Goal: Transaction & Acquisition: Purchase product/service

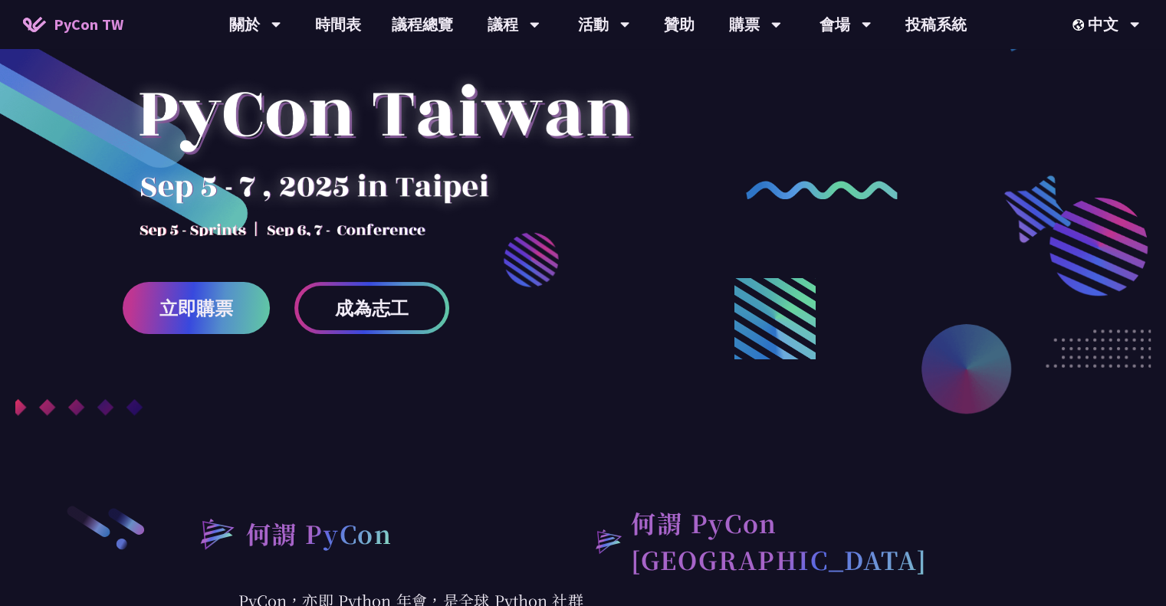
scroll to position [255, 0]
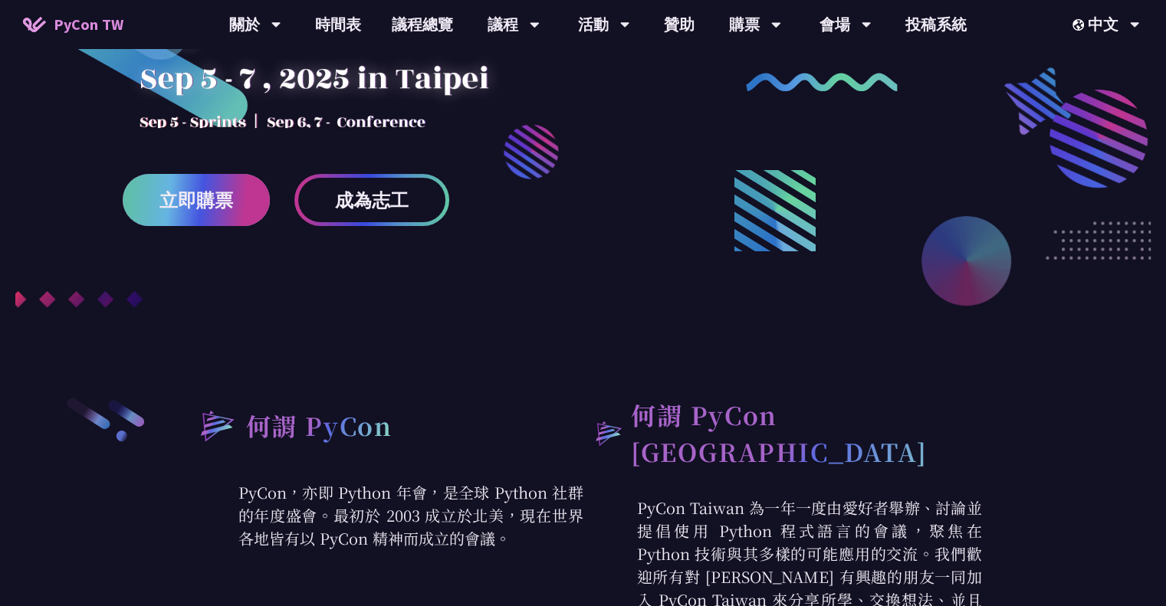
click at [199, 194] on span "立即購票" at bounding box center [196, 200] width 74 height 19
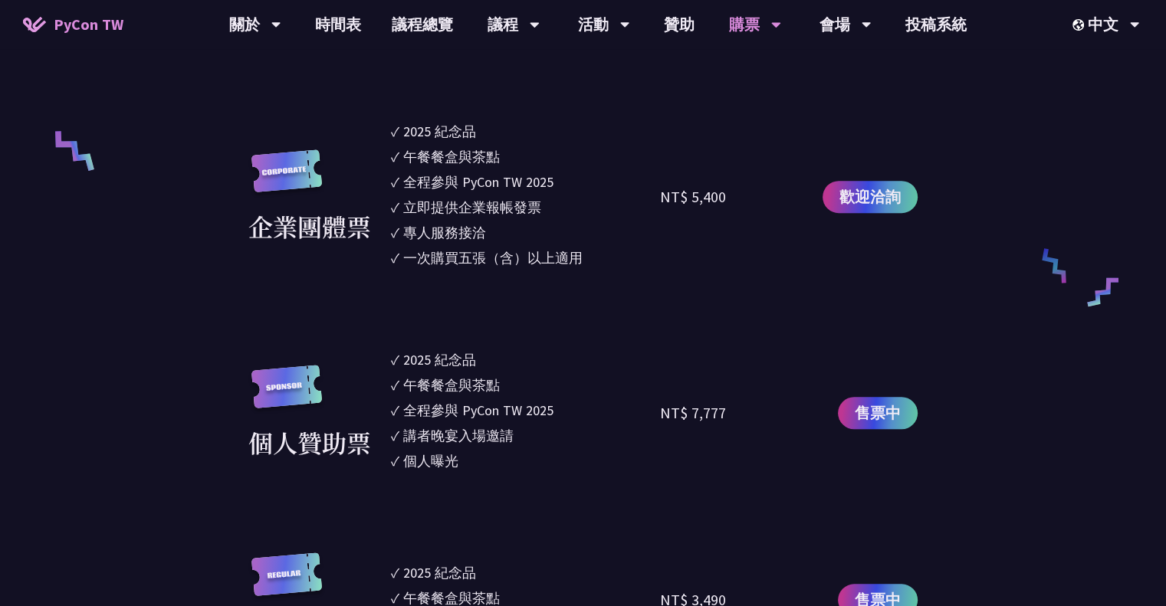
scroll to position [957, 0]
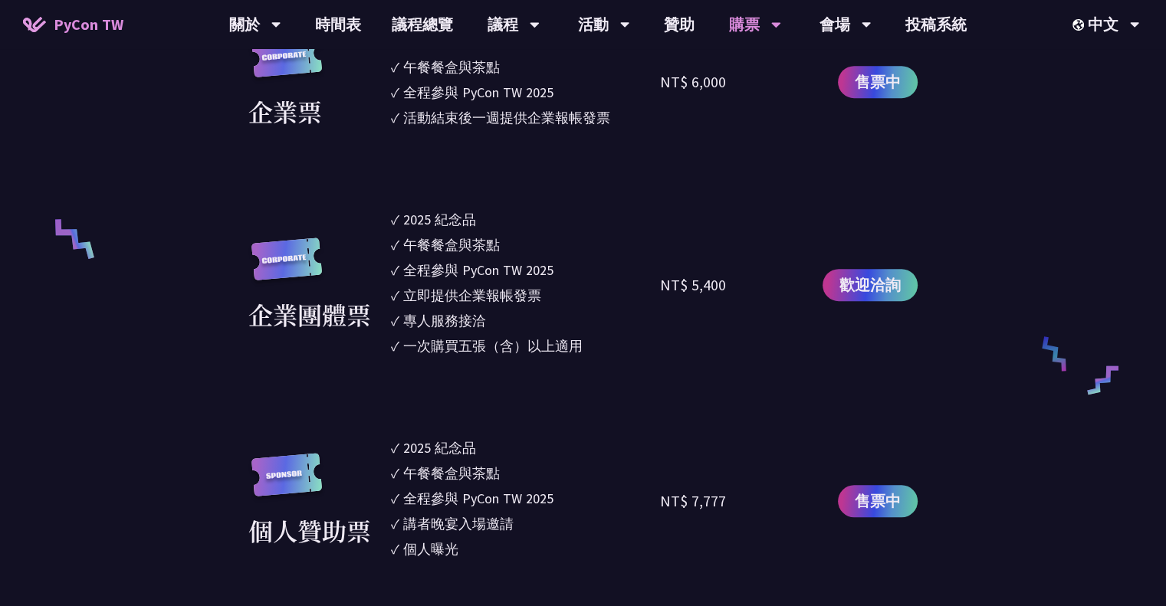
drag, startPoint x: 437, startPoint y: 223, endPoint x: 528, endPoint y: 329, distance: 139.7
click at [528, 329] on ul "✓ 2025 紀念品 ✓ 午餐餐盒與茶點 ✓ 全程參與 PyCon TW 2025 ✓ 立即提供企業報帳發票 ✓ 專人服務接洽 ✓ 一次購買五張（含）以上適用" at bounding box center [526, 285] width 270 height 152
click at [448, 340] on div "一次購買五張（含）以上適用" at bounding box center [492, 346] width 179 height 21
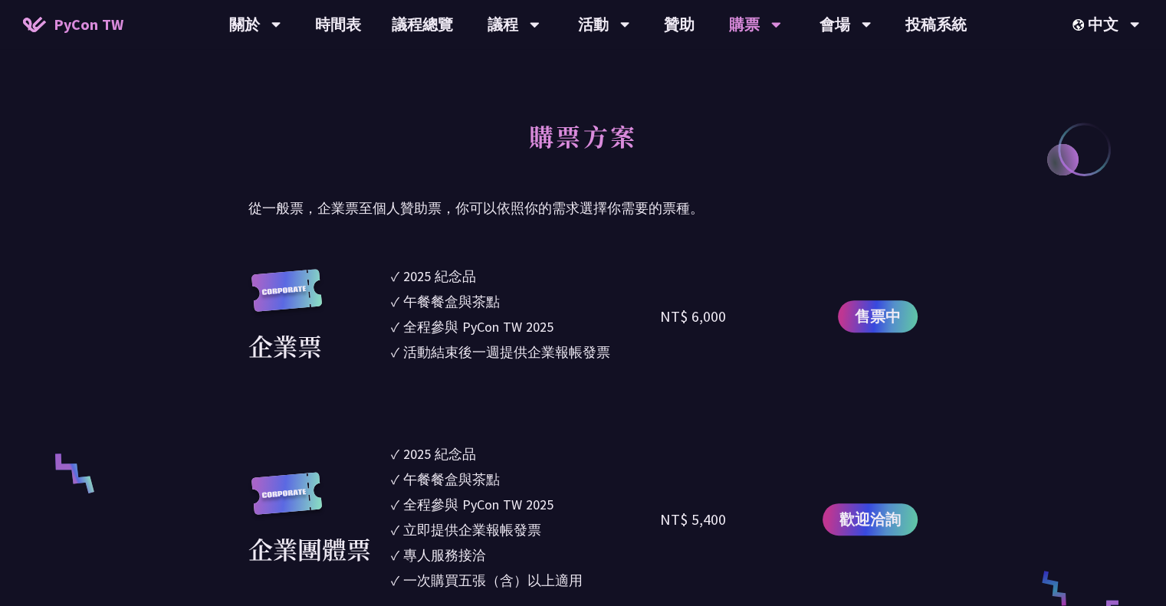
scroll to position [702, 0]
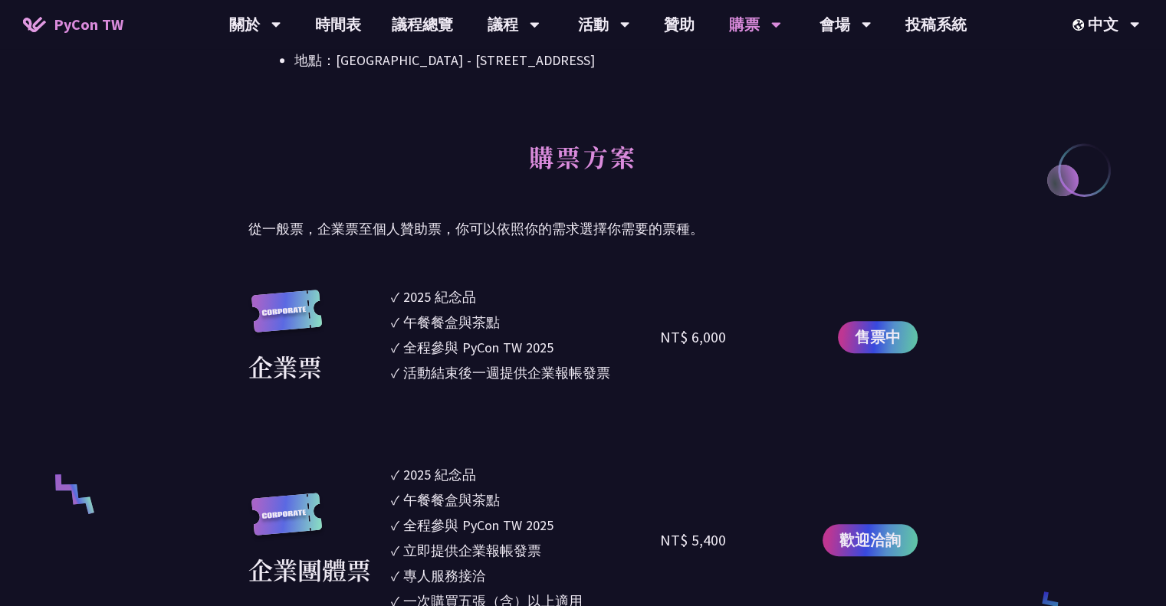
click at [373, 223] on p "從一般票，企業票至個人贊助票，你可以依照你的需求選擇你需要的票種。" at bounding box center [582, 229] width 669 height 23
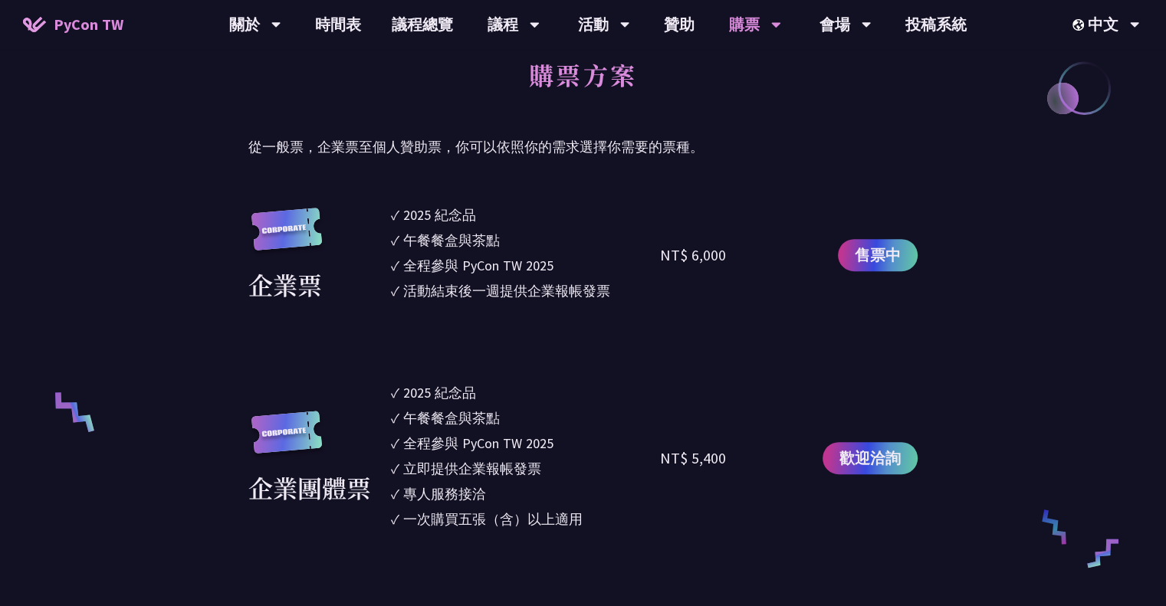
scroll to position [894, 0]
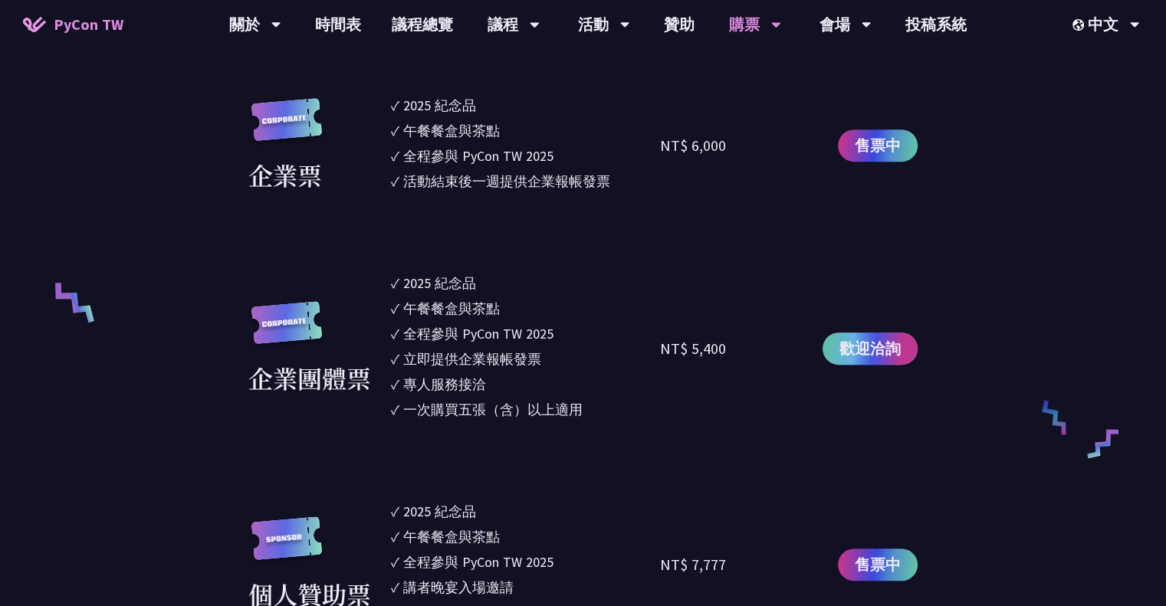
click at [882, 340] on span "歡迎洽詢" at bounding box center [869, 348] width 61 height 23
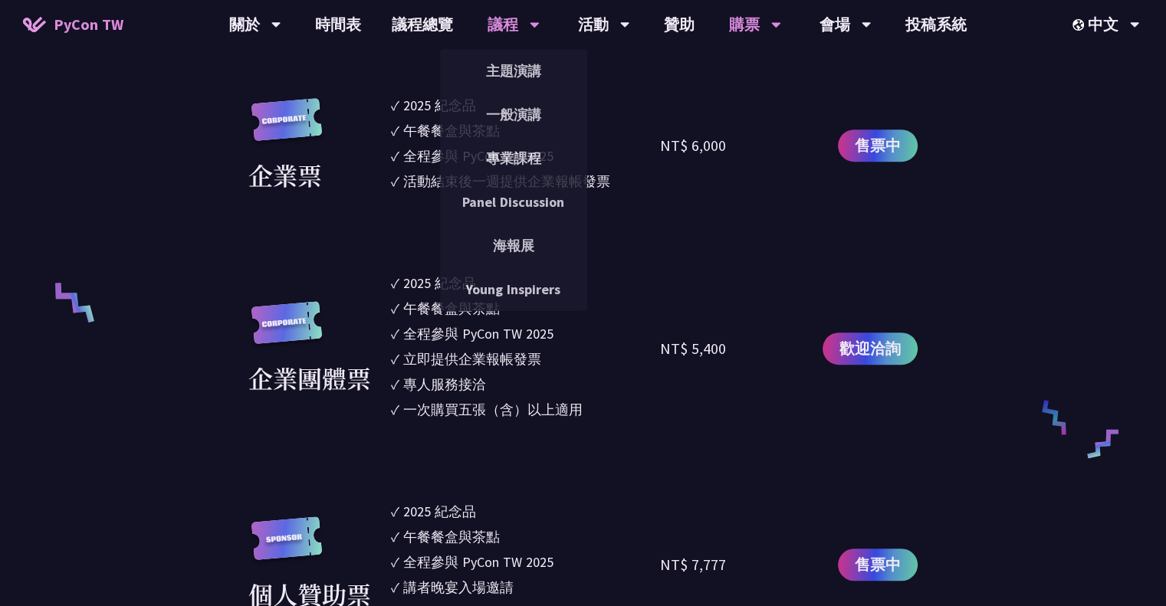
click at [500, 26] on div "議程" at bounding box center [513, 24] width 52 height 49
click at [514, 74] on link "主題演講" at bounding box center [513, 71] width 147 height 36
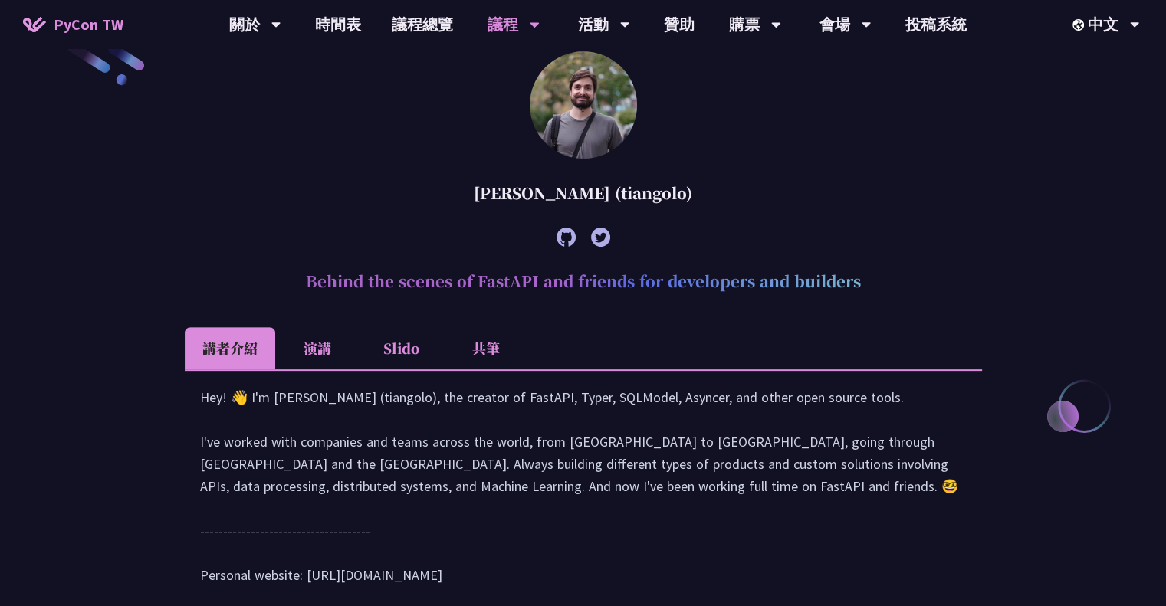
scroll to position [638, 0]
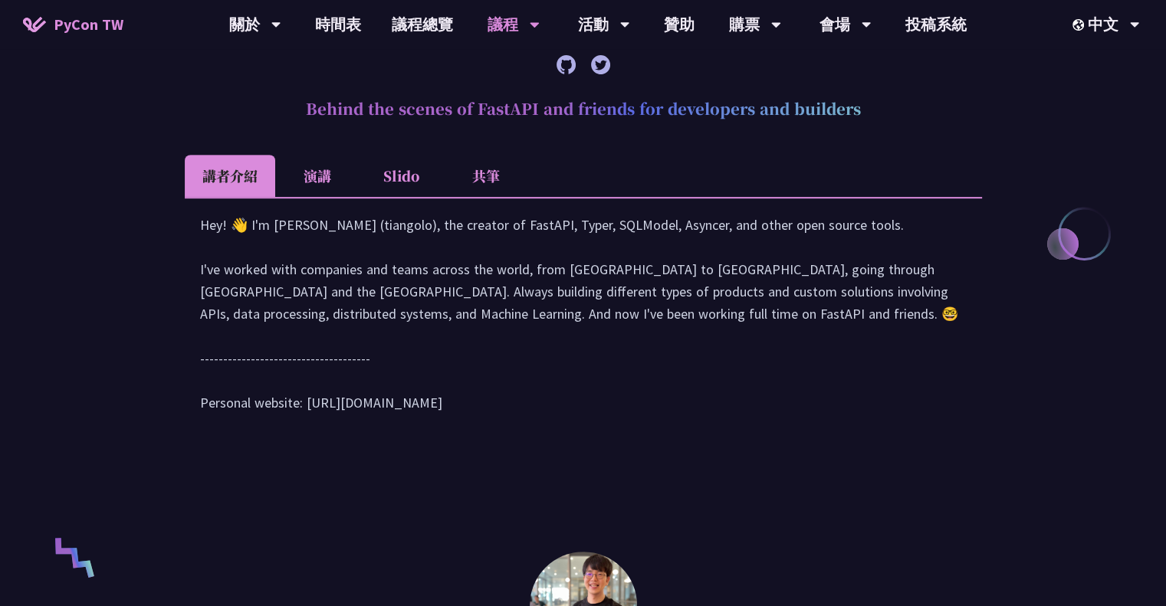
click at [316, 171] on li "演講" at bounding box center [317, 176] width 84 height 42
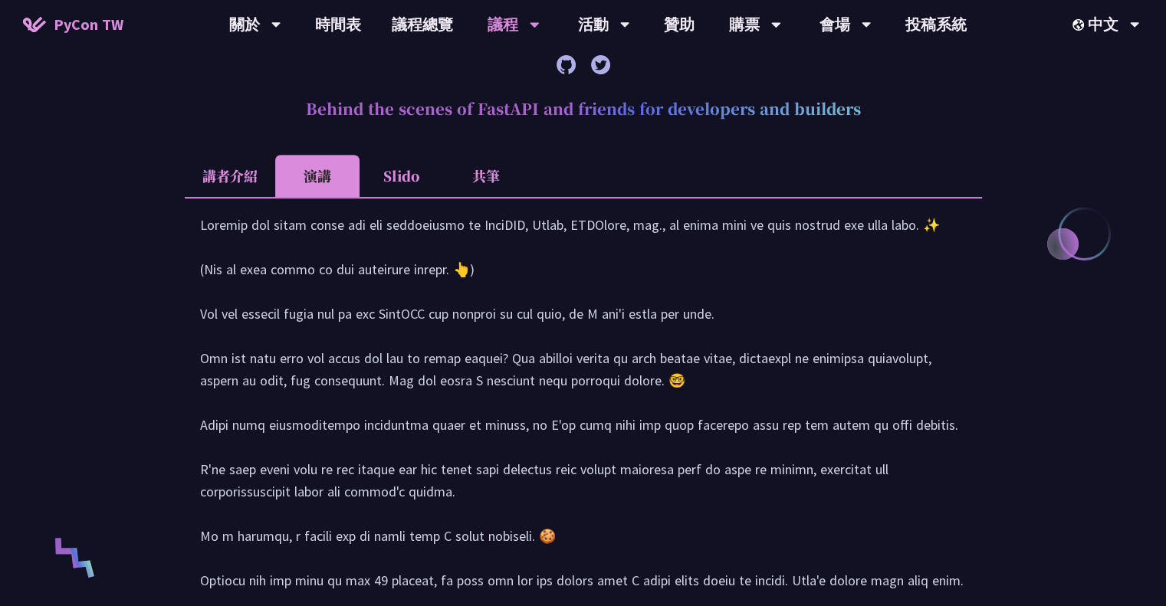
click at [405, 175] on li "Slido" at bounding box center [401, 176] width 84 height 42
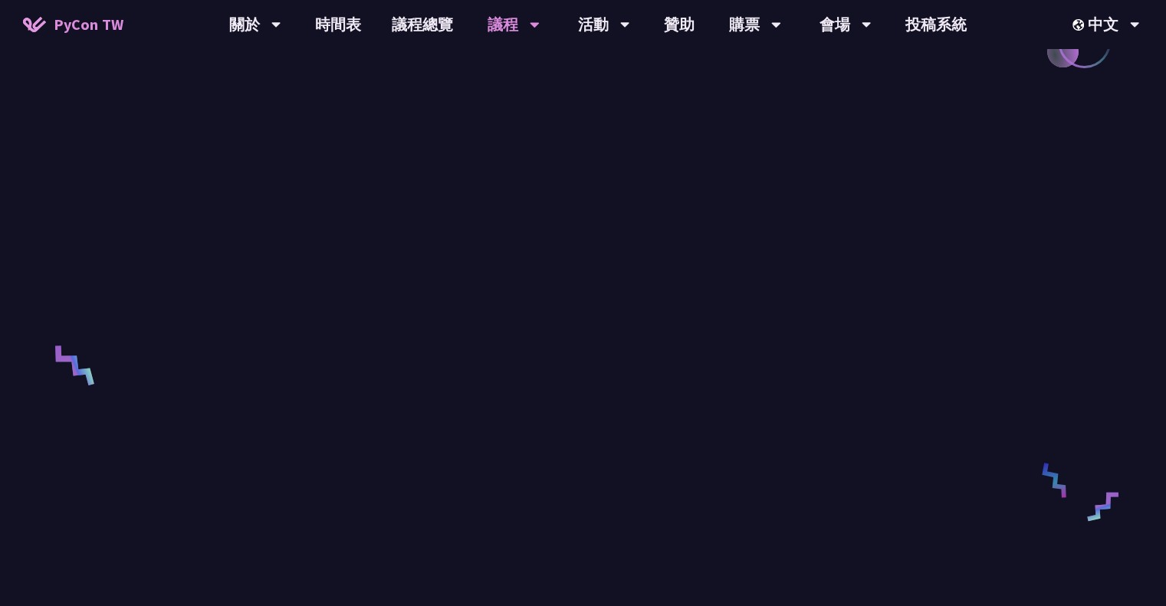
scroll to position [894, 0]
